Goal: Task Accomplishment & Management: Use online tool/utility

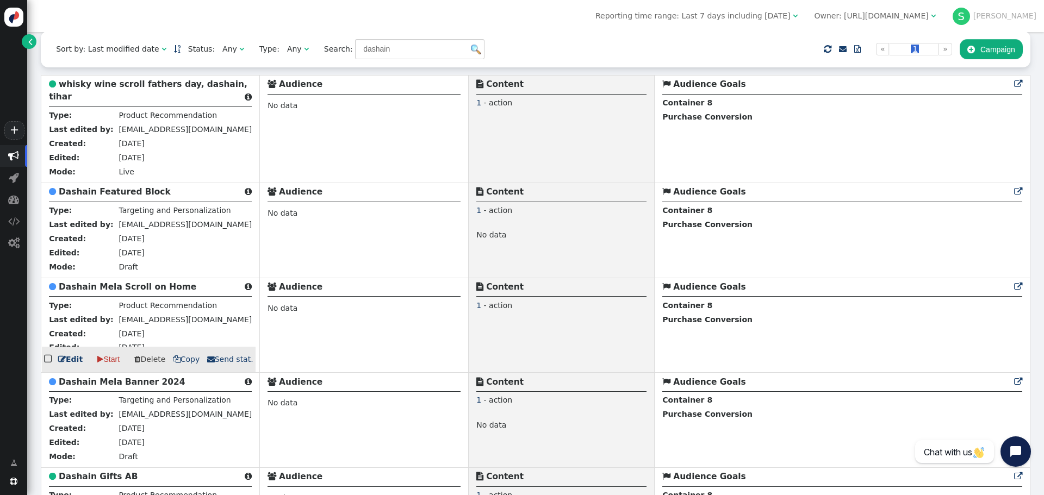
scroll to position [163, 0]
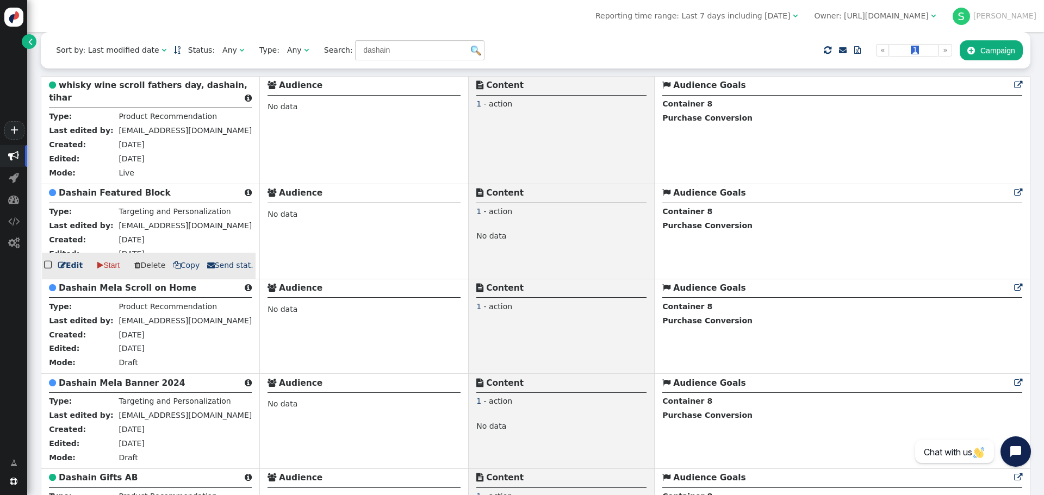
drag, startPoint x: 122, startPoint y: 199, endPoint x: 109, endPoint y: 197, distance: 12.6
click at [109, 197] on b "Dashain Featured Block" at bounding box center [115, 193] width 112 height 10
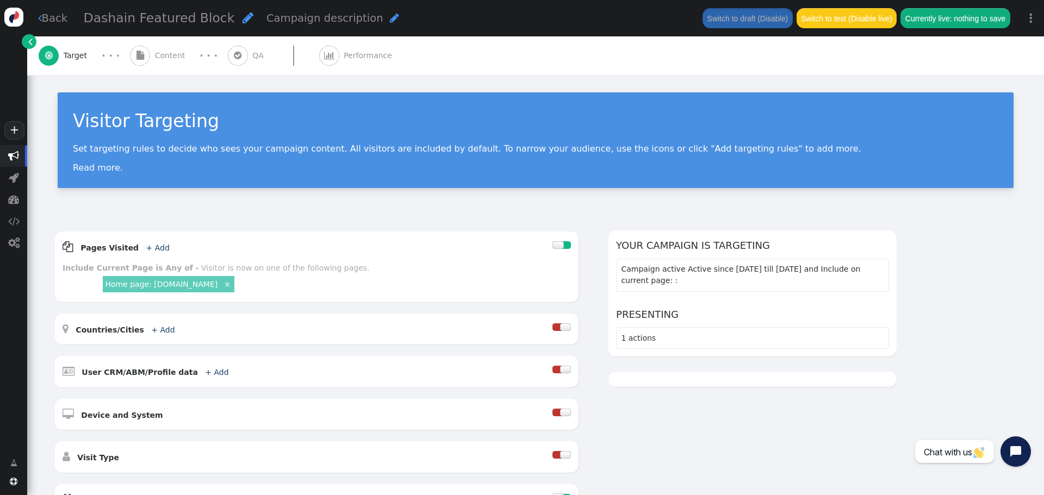
click at [164, 54] on span "Content" at bounding box center [172, 55] width 35 height 11
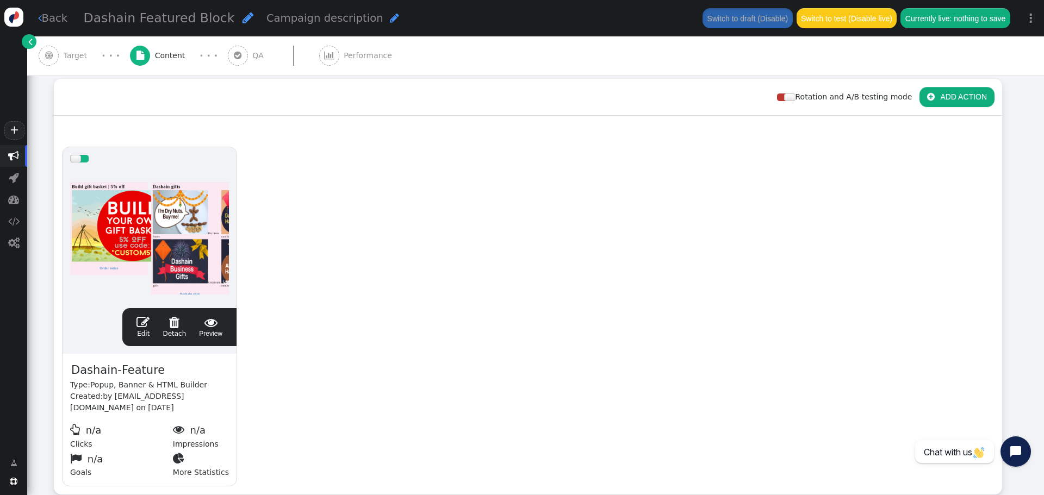
scroll to position [163, 0]
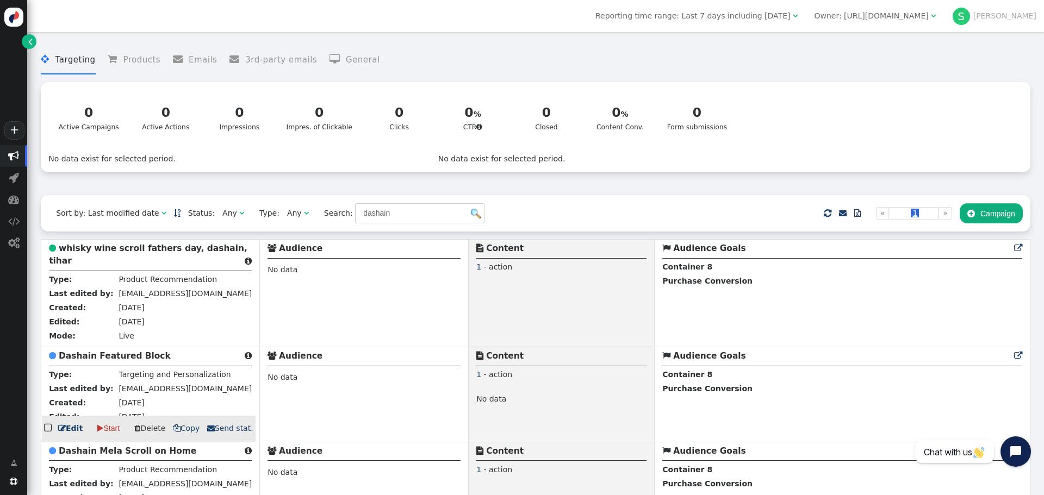
click at [121, 358] on b "Dashain Featured Block" at bounding box center [115, 356] width 112 height 10
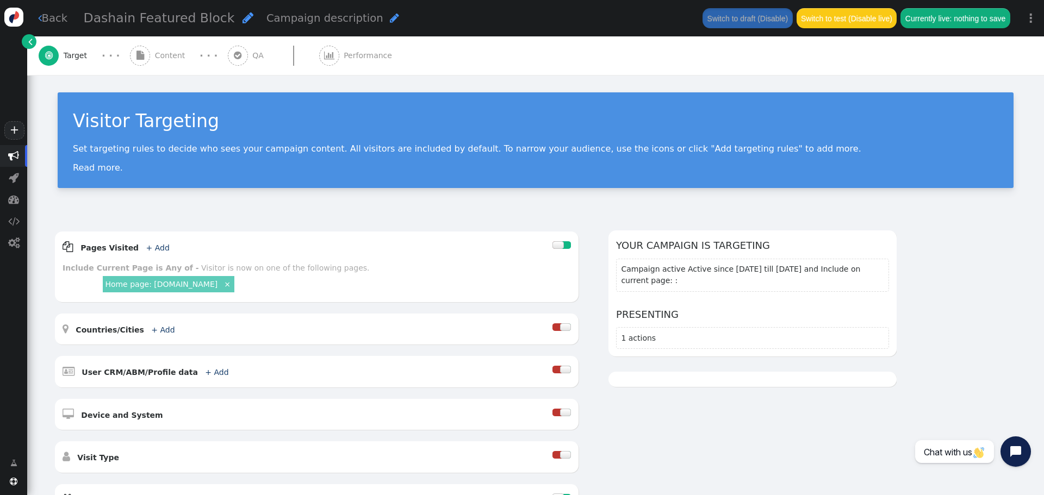
click at [167, 59] on span "Content" at bounding box center [172, 55] width 35 height 11
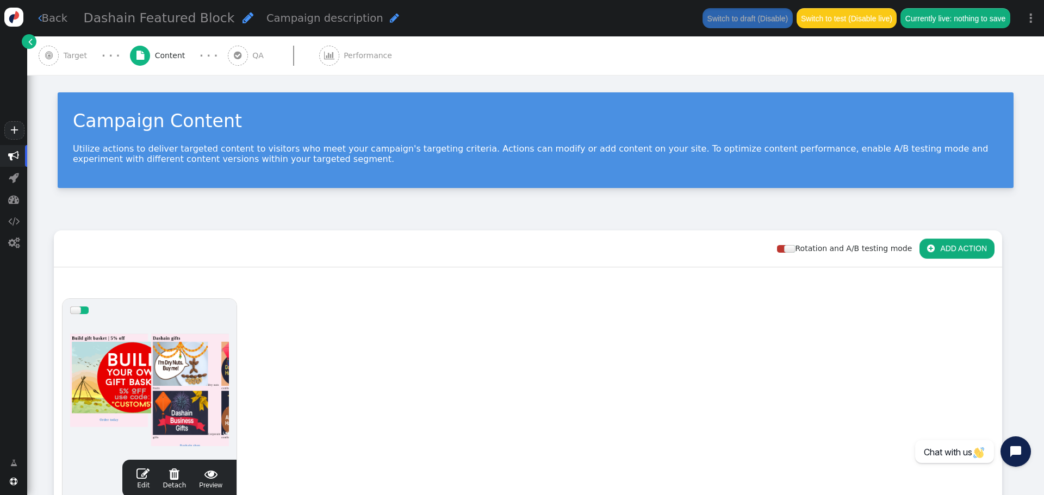
click at [176, 370] on div at bounding box center [149, 387] width 159 height 130
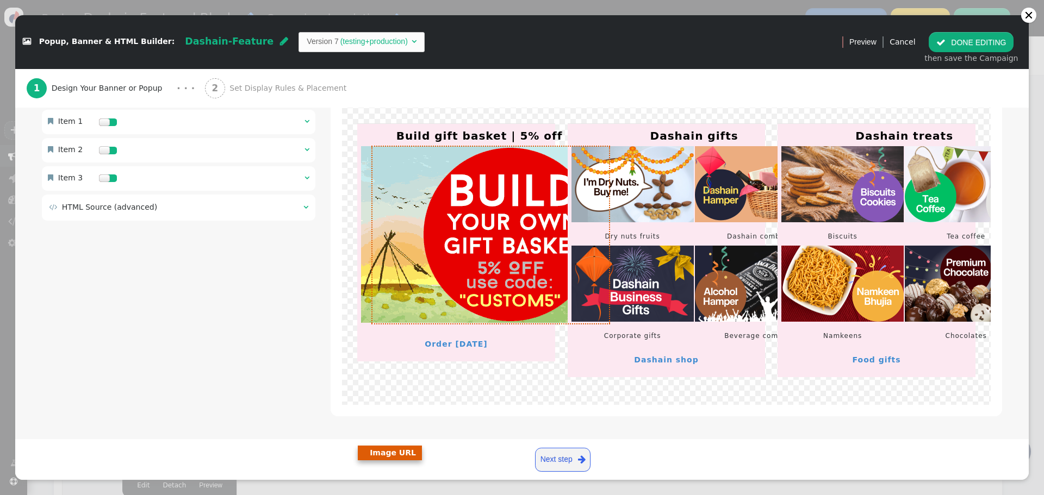
scroll to position [170, 0]
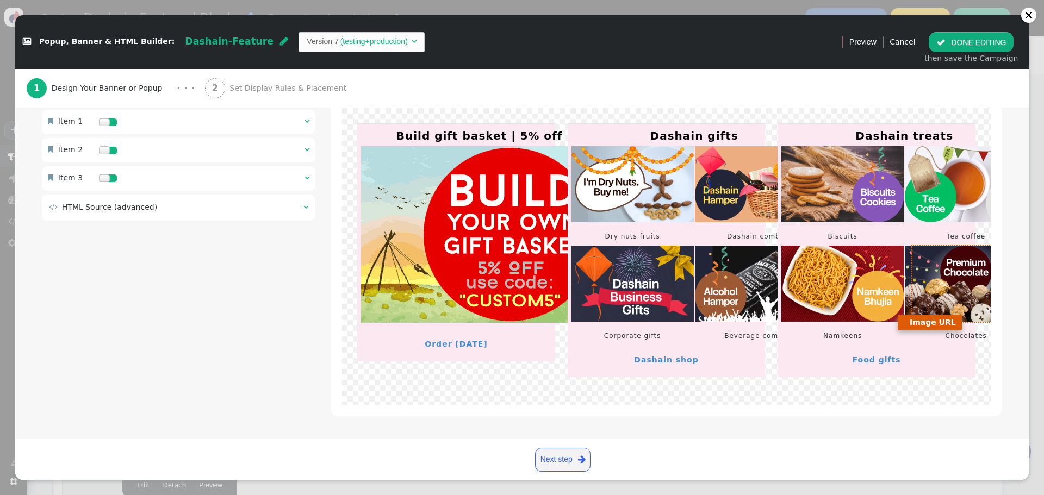
click at [942, 307] on img at bounding box center [966, 284] width 122 height 76
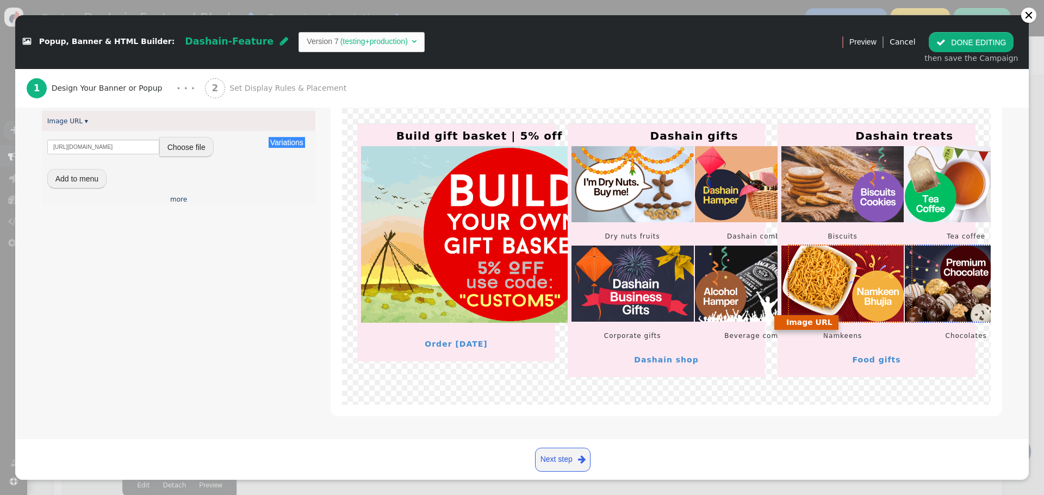
click at [788, 264] on img at bounding box center [842, 284] width 122 height 76
click at [726, 287] on img at bounding box center [756, 284] width 122 height 76
click at [620, 283] on img at bounding box center [632, 284] width 122 height 76
